Goal: Navigation & Orientation: Find specific page/section

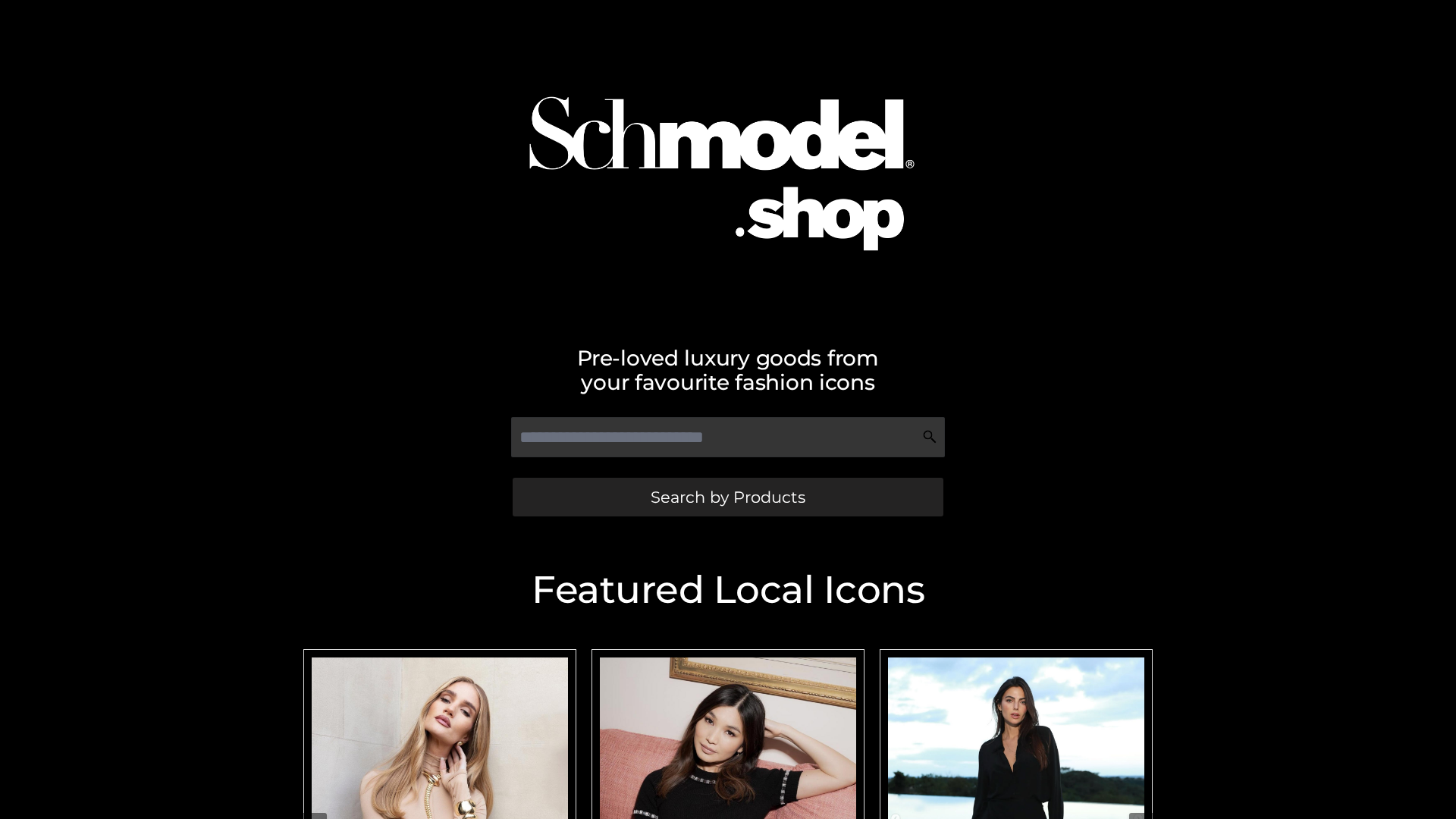
click at [727, 497] on span "Search by Products" at bounding box center [727, 497] width 154 height 16
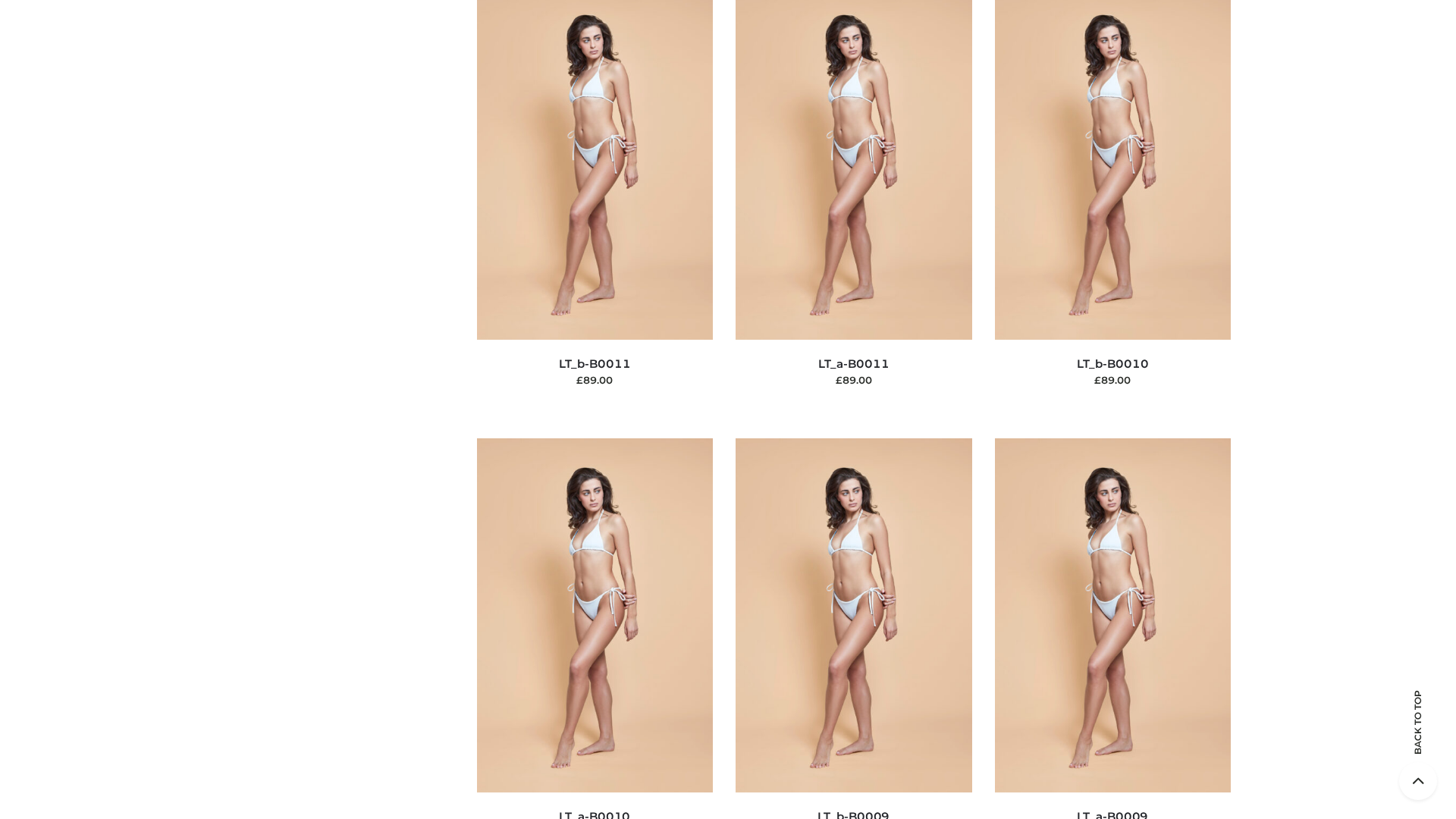
scroll to position [6809, 0]
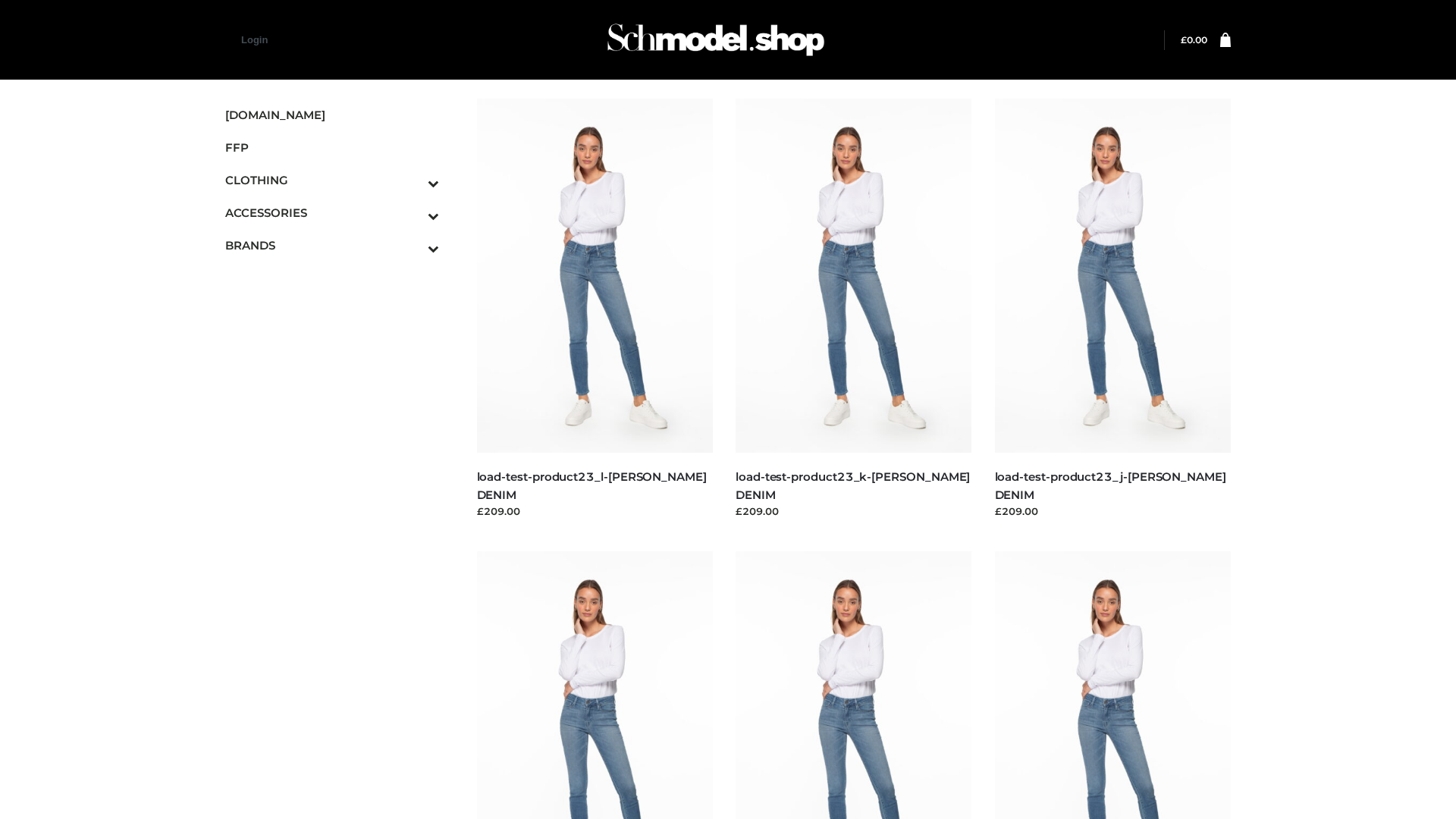
scroll to position [1330, 0]
